Goal: Task Accomplishment & Management: Manage account settings

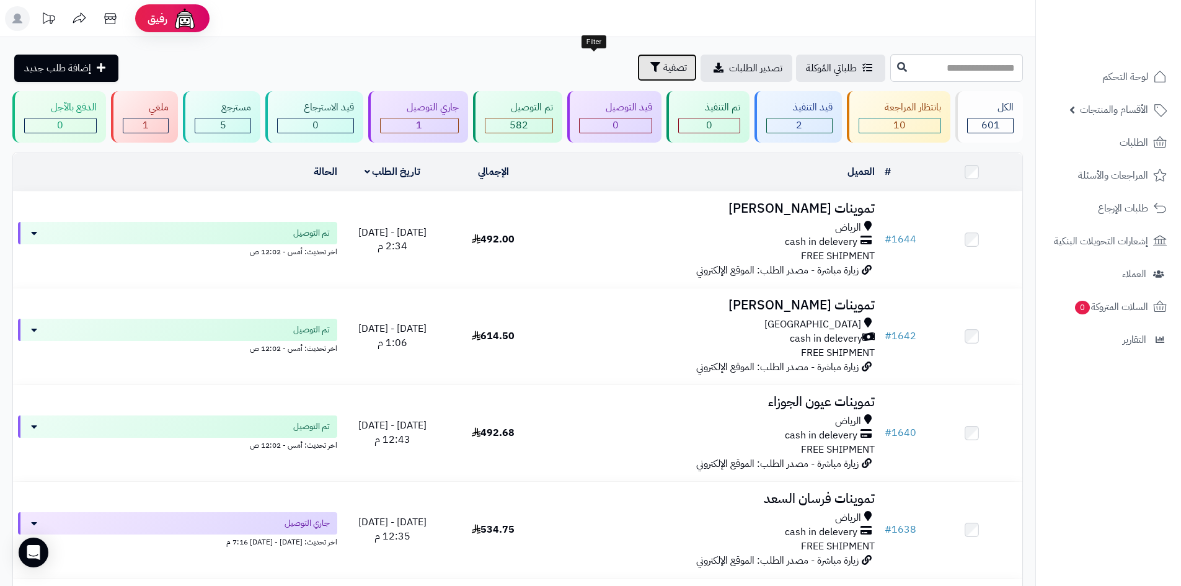
click at [663, 63] on span "تصفية" at bounding box center [675, 67] width 24 height 15
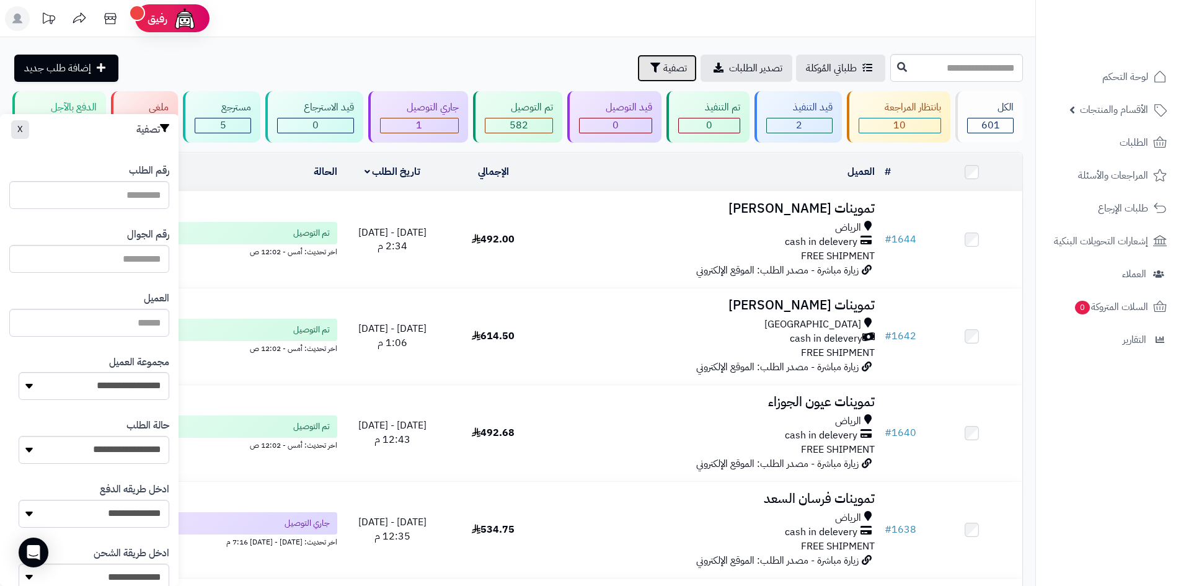
scroll to position [17, 0]
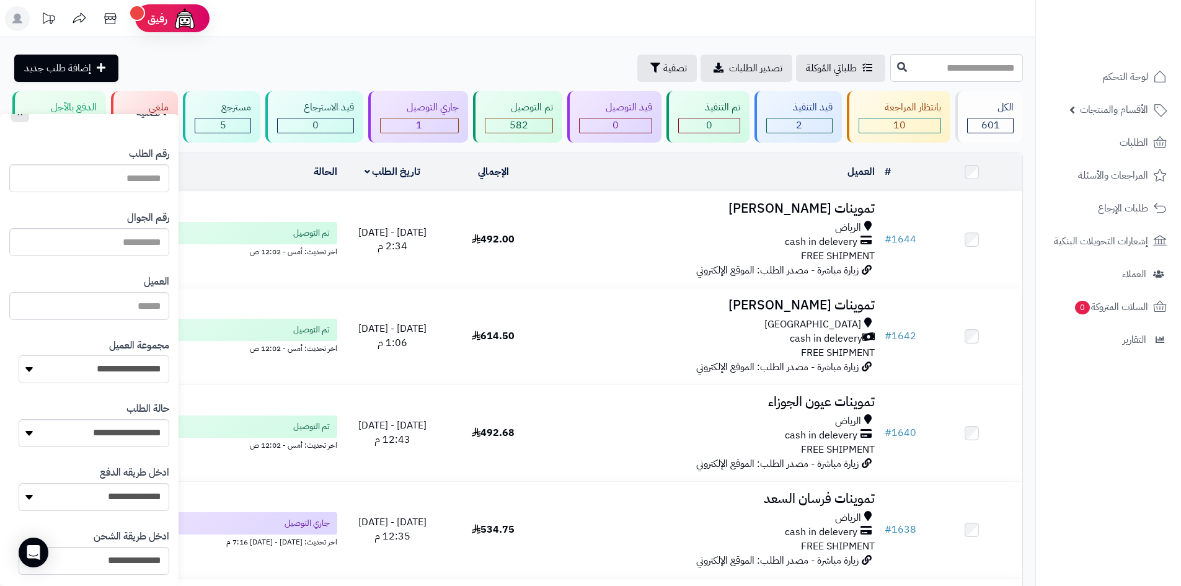
click at [73, 366] on select "**********" at bounding box center [94, 369] width 151 height 28
select select "*"
click at [19, 355] on select "**********" at bounding box center [94, 369] width 151 height 28
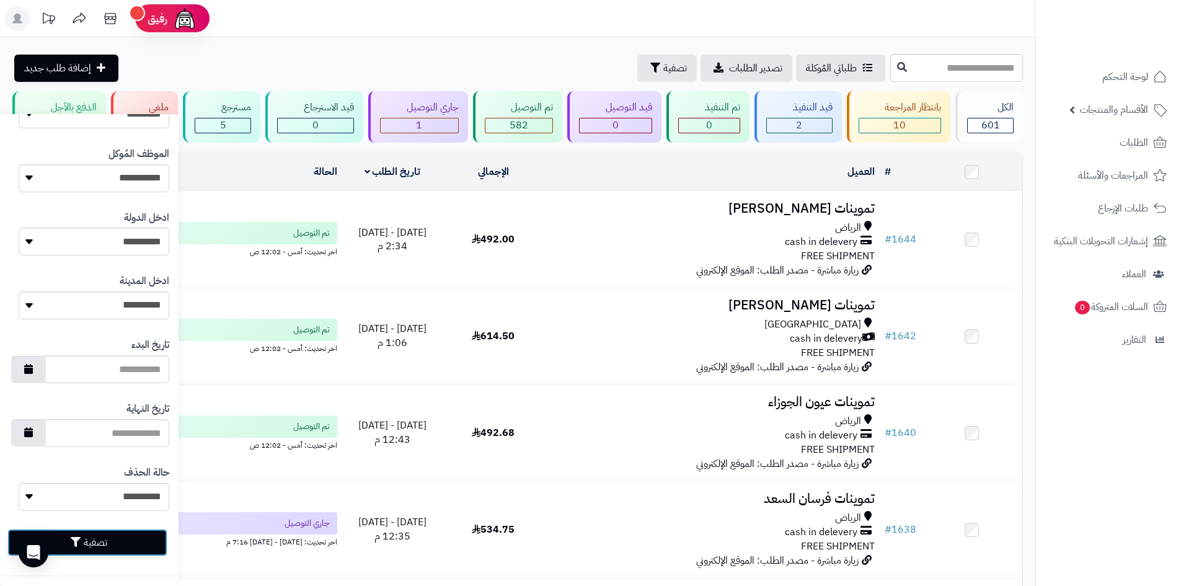
click at [95, 548] on button "تصفية" at bounding box center [87, 542] width 160 height 27
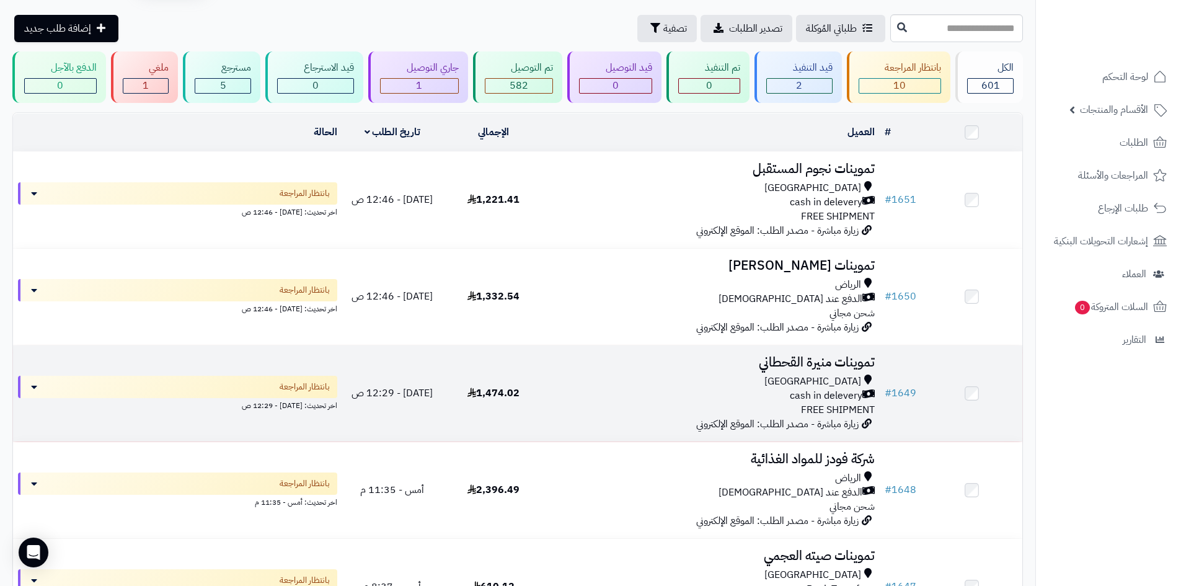
scroll to position [62, 0]
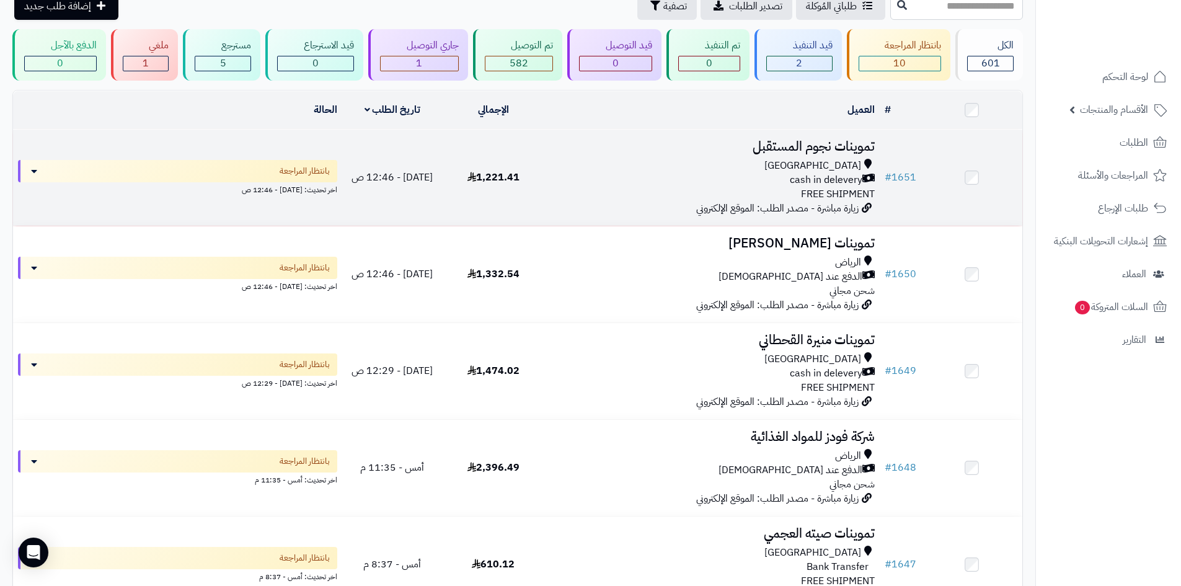
click at [624, 147] on h3 "تموينات نجوم المستقبل" at bounding box center [711, 146] width 326 height 14
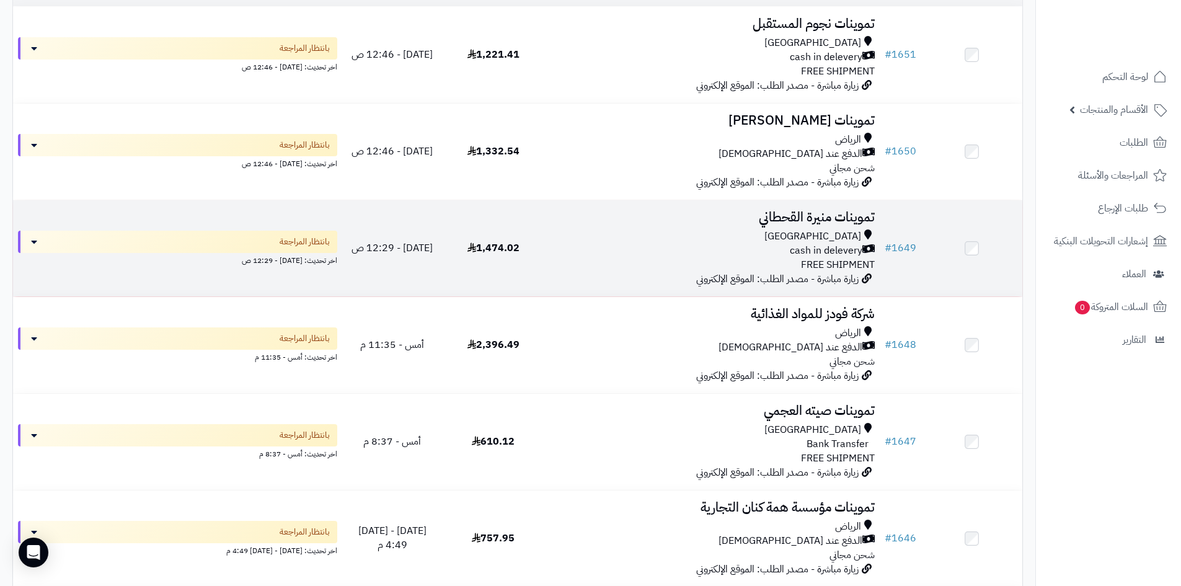
scroll to position [186, 0]
click at [770, 256] on div "[GEOGRAPHIC_DATA] cash in delevery FREE SHIPMENT" at bounding box center [711, 249] width 326 height 43
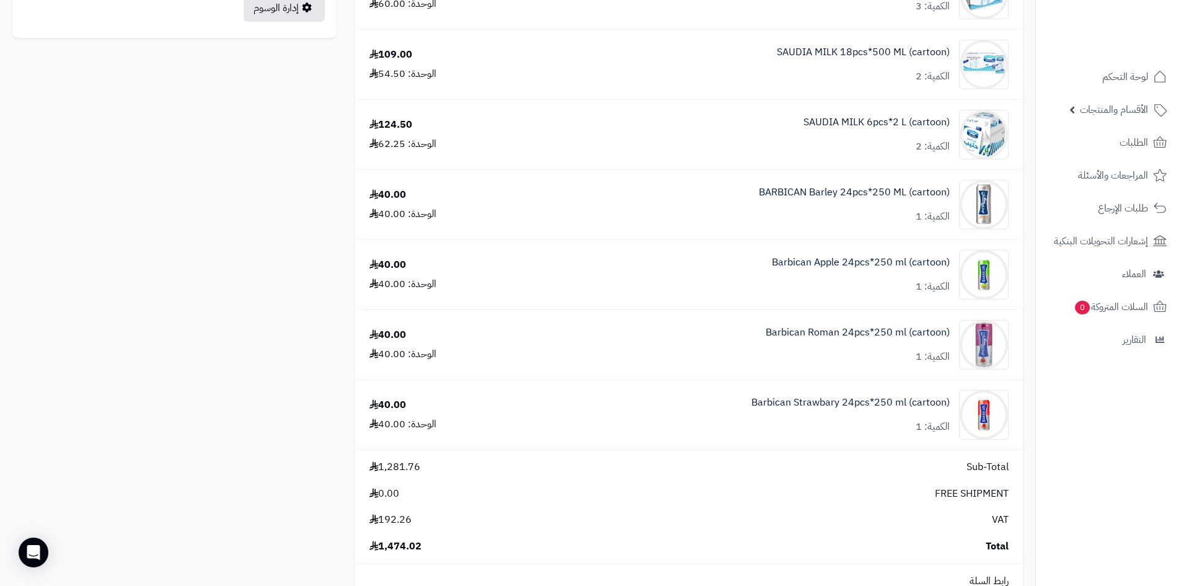
scroll to position [558, 0]
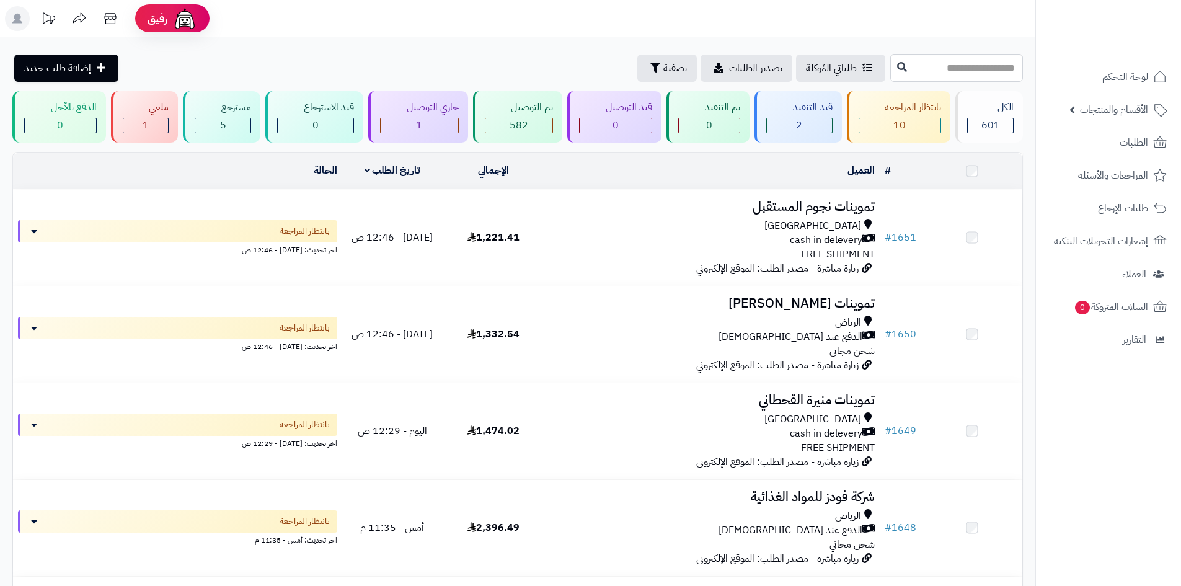
scroll to position [173, 0]
